Goal: Check status: Check status

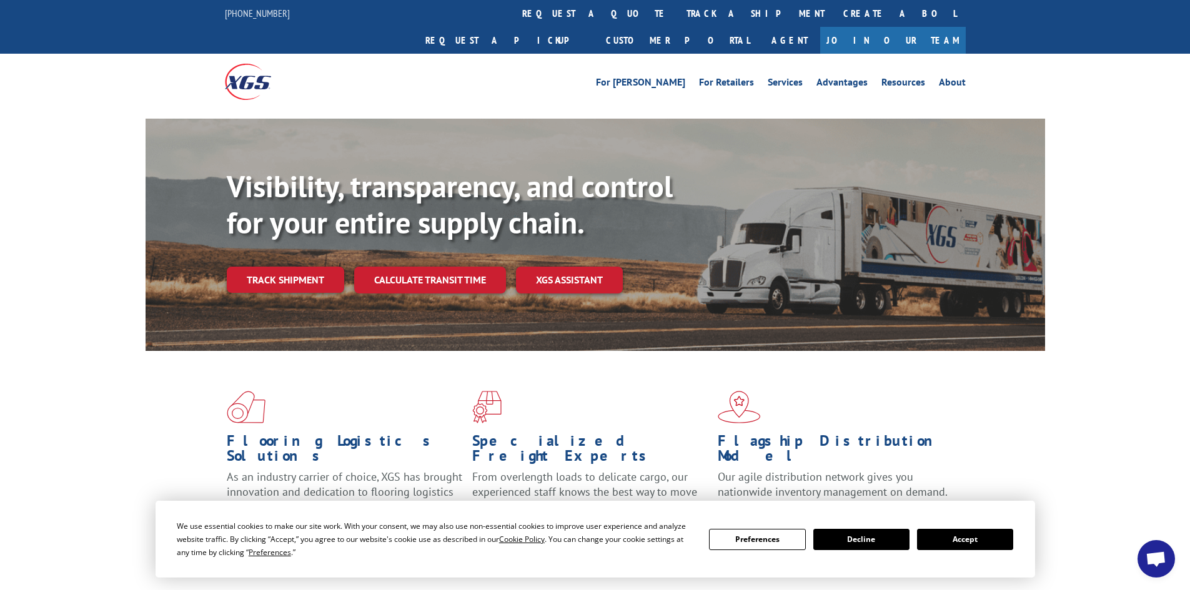
click at [677, 17] on link "track a shipment" at bounding box center [755, 13] width 157 height 27
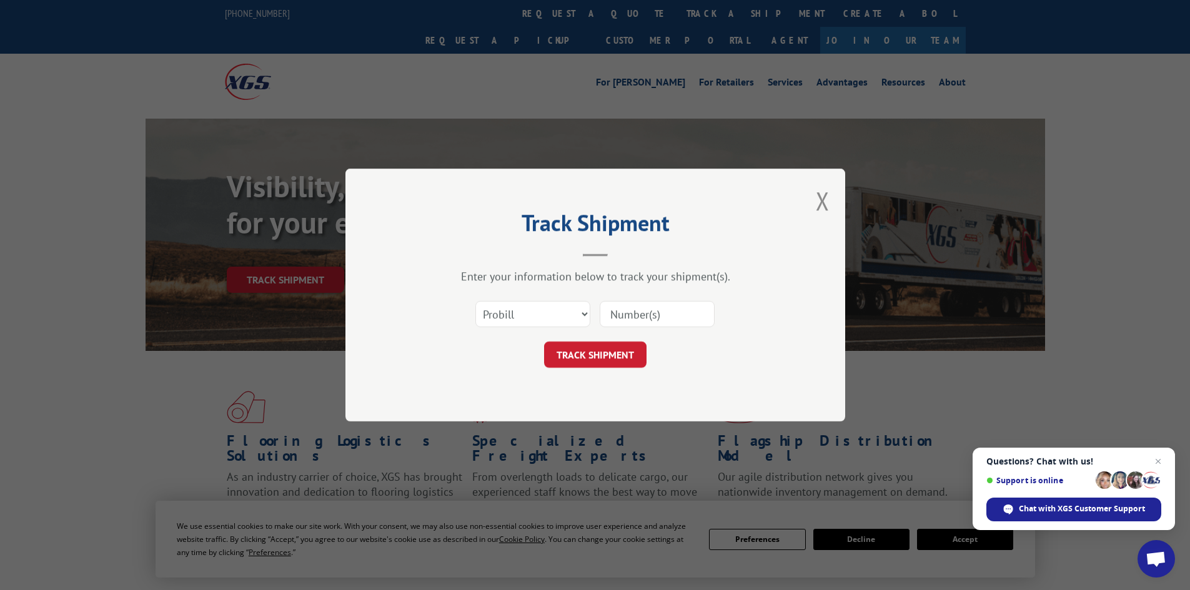
click at [664, 319] on input at bounding box center [657, 314] width 115 height 26
paste input "B26083"
type input "B26083"
click at [579, 314] on select "Select category... Probill BOL PO" at bounding box center [532, 314] width 115 height 26
select select "bol"
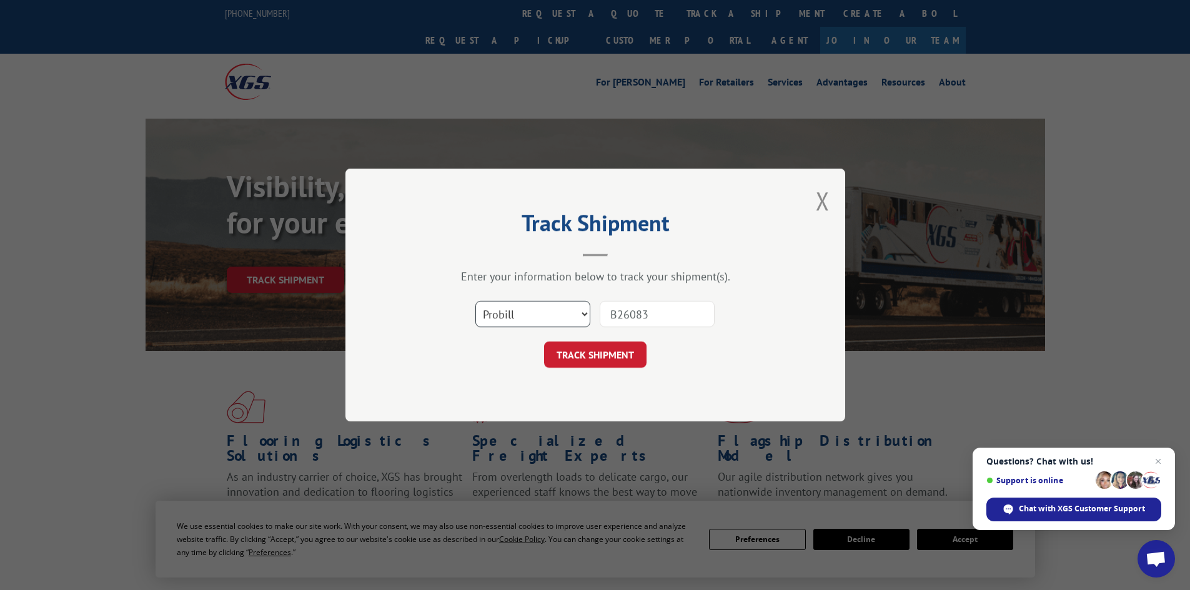
click at [475, 301] on select "Select category... Probill BOL PO" at bounding box center [532, 314] width 115 height 26
click at [663, 362] on div "TRACK SHIPMENT" at bounding box center [595, 355] width 375 height 26
click at [617, 354] on button "TRACK SHIPMENT" at bounding box center [595, 355] width 102 height 26
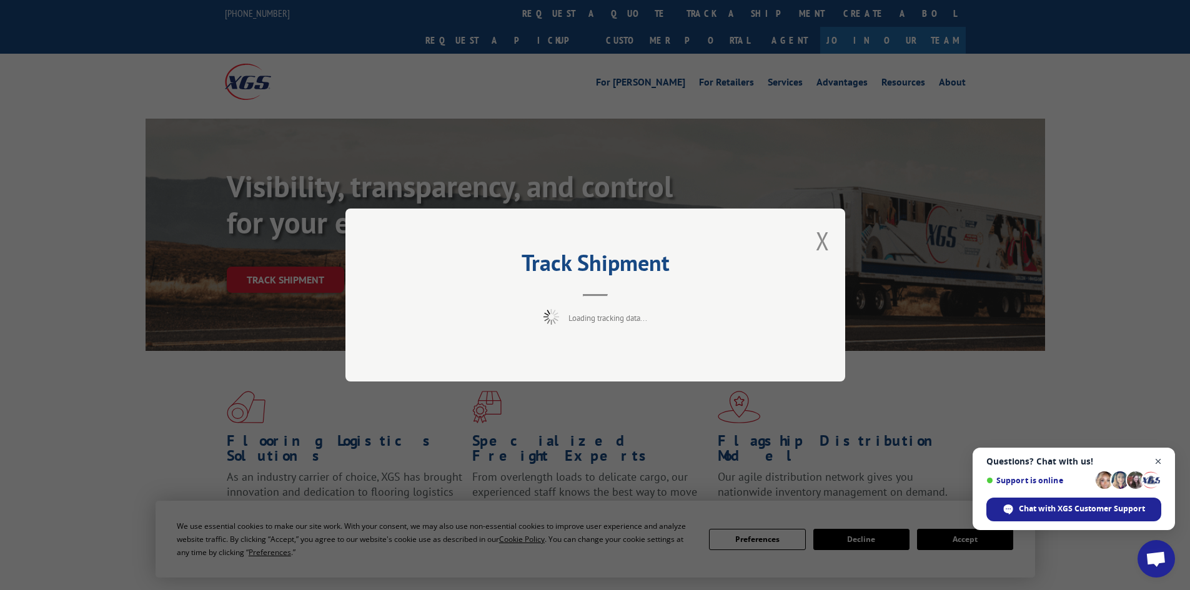
click at [1161, 461] on span "Close chat" at bounding box center [1159, 462] width 16 height 16
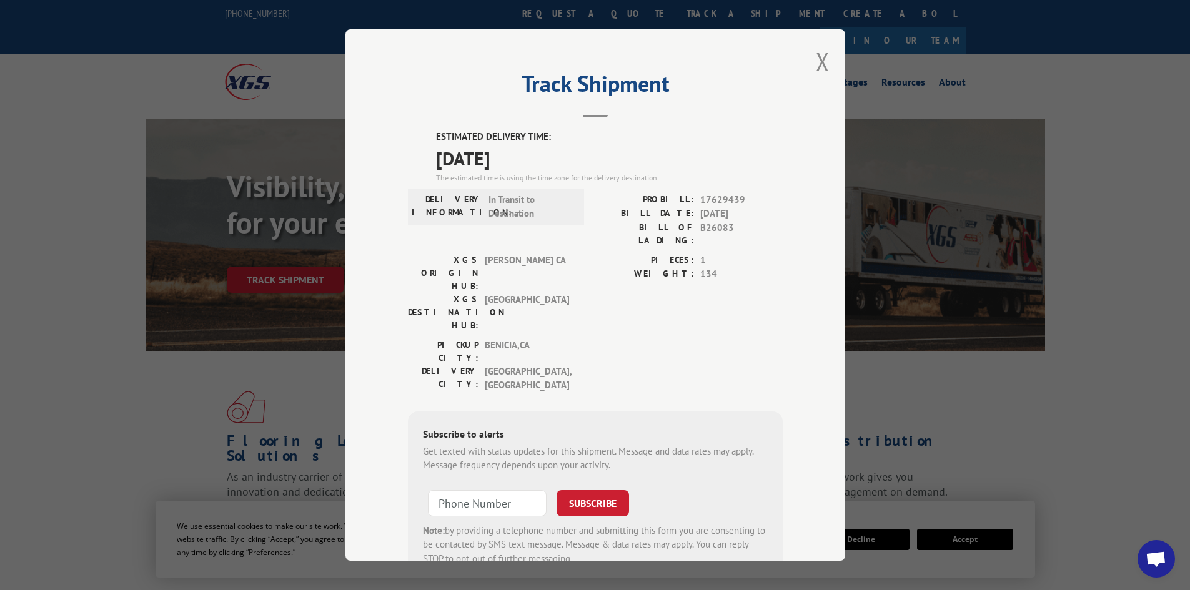
click at [736, 339] on div "PICKUP CITY: [GEOGRAPHIC_DATA] , [GEOGRAPHIC_DATA]: [GEOGRAPHIC_DATA] , [GEOGRA…" at bounding box center [595, 369] width 375 height 61
click at [820, 61] on button "Close modal" at bounding box center [823, 61] width 14 height 33
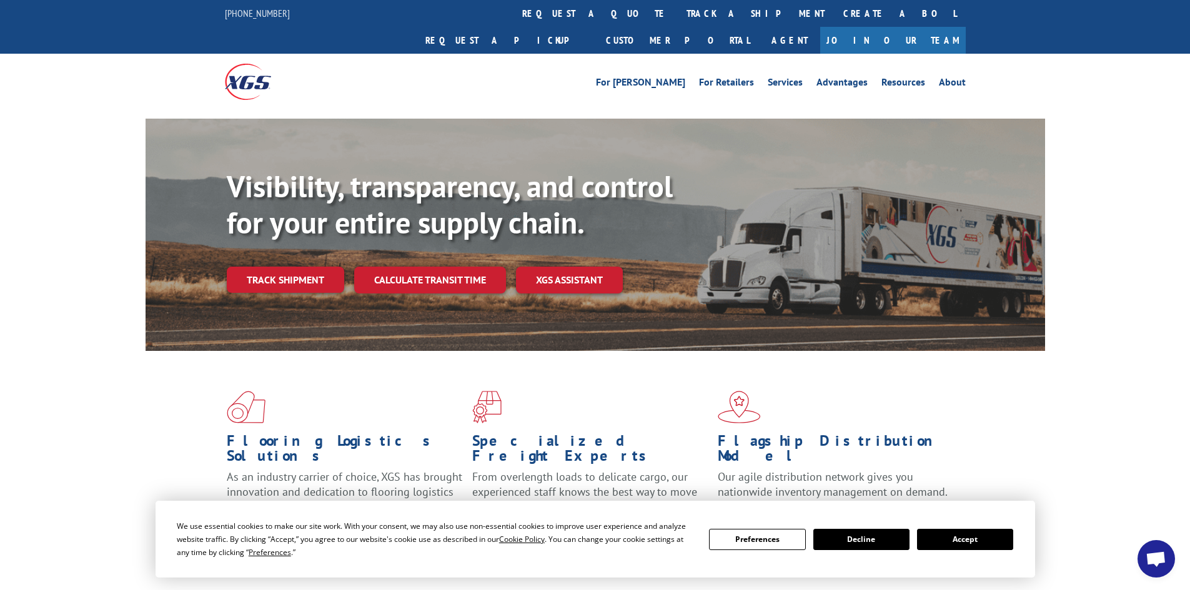
drag, startPoint x: 1165, startPoint y: 136, endPoint x: 1117, endPoint y: 149, distance: 49.1
click at [1165, 136] on div "Visibility, transparency, and control for your entire supply chain. Track shipm…" at bounding box center [595, 247] width 1190 height 257
